Goal: Transaction & Acquisition: Book appointment/travel/reservation

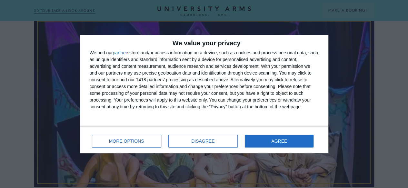
scroll to position [135, 0]
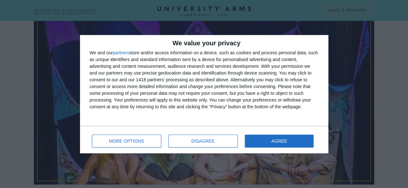
drag, startPoint x: 412, startPoint y: 25, endPoint x: 412, endPoint y: 51, distance: 26.4
click at [253, 148] on div "MORE OPTIONS DISAGREE AGREE" at bounding box center [204, 140] width 229 height 18
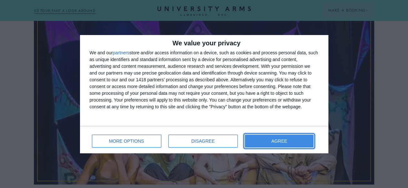
click at [264, 143] on button "AGREE" at bounding box center [279, 141] width 69 height 13
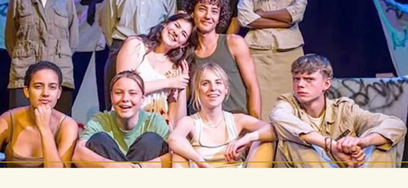
scroll to position [168, 0]
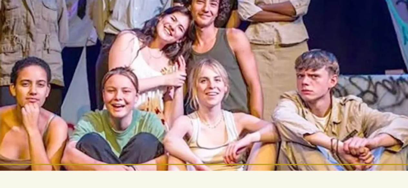
click at [231, 128] on div at bounding box center [204, 67] width 340 height 170
